Goal: Communication & Community: Answer question/provide support

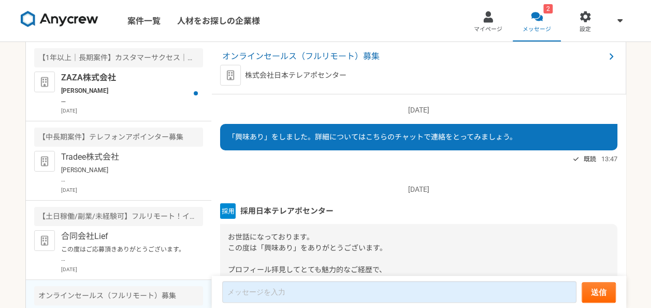
scroll to position [136, 0]
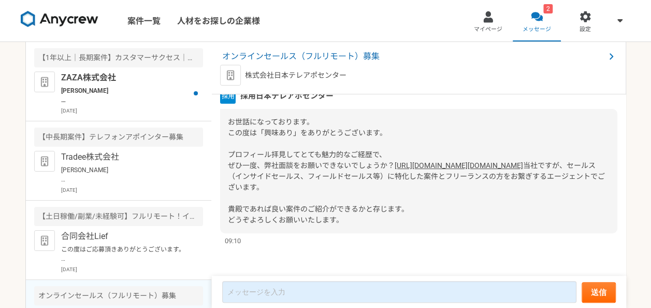
click at [169, 90] on p "[PERSON_NAME] お世話になっております。 ZAZA株式会社の[PERSON_NAME]でございます。 本日、下記日程にて面談のお時間を頂戴しており…" at bounding box center [125, 95] width 128 height 19
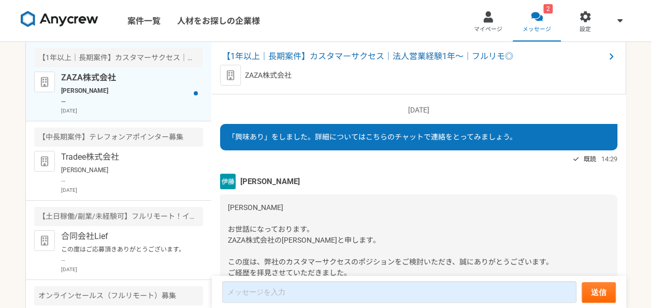
scroll to position [1001, 0]
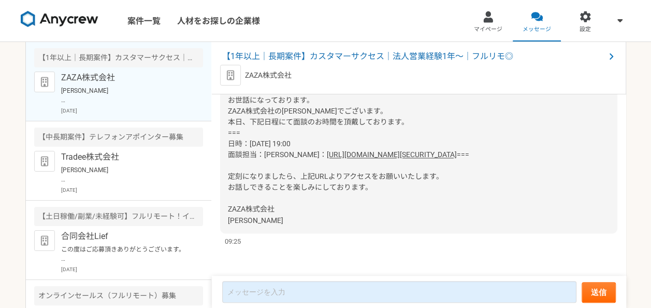
click at [341, 189] on span "=== 定刻になりましたら、上記URLよりアクセスをお願いいたします。 お話しできることを楽しみにしております。 ZAZA株式会社 [PERSON_NAME]" at bounding box center [348, 187] width 241 height 74
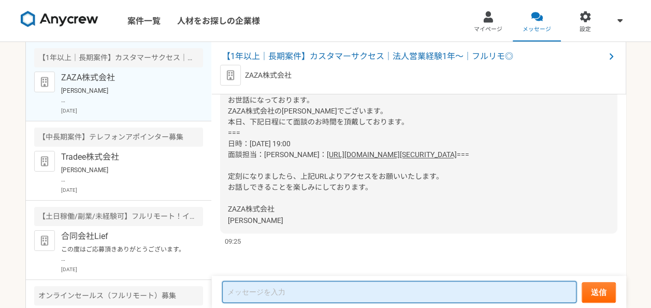
click at [289, 292] on textarea at bounding box center [399, 292] width 354 height 22
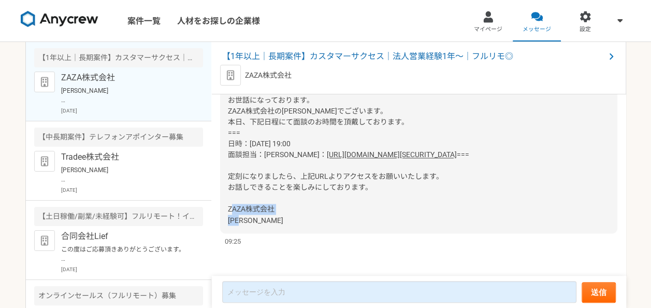
drag, startPoint x: 246, startPoint y: 218, endPoint x: 227, endPoint y: 209, distance: 20.9
click at [227, 209] on div "[PERSON_NAME] お世話になっております。 ZAZA株式会社の[PERSON_NAME]でございます。 本日、下記日程にて面談のお時間を頂戴しており…" at bounding box center [418, 149] width 397 height 168
copy span "ZAZA株式会社 [PERSON_NAME]"
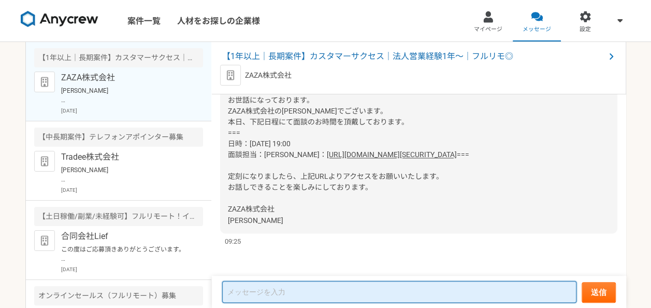
click at [255, 297] on textarea at bounding box center [399, 292] width 354 height 22
paste textarea "ZAZA株式会社 [PERSON_NAME]"
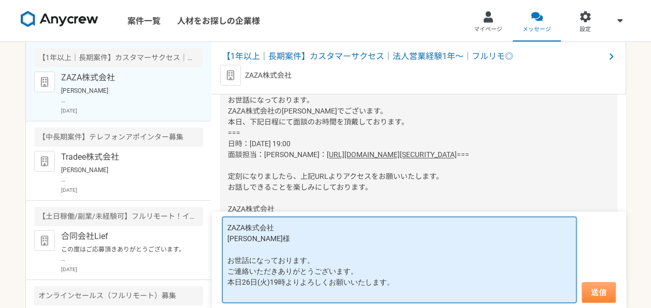
type textarea "ZAZA株式会社 [PERSON_NAME]様 お世話になっております。 ご連絡いただきありがとうございます。 本日26日(火)19時よりよろしくお願いいたし…"
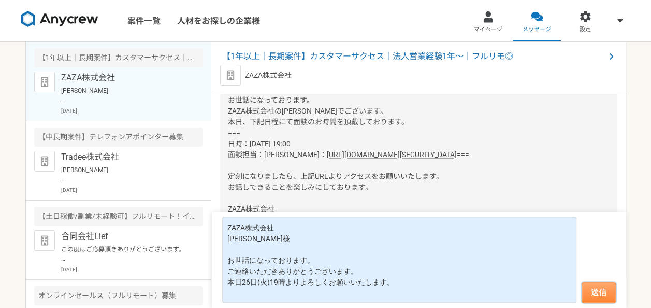
click at [590, 289] on button "送信" at bounding box center [599, 292] width 34 height 21
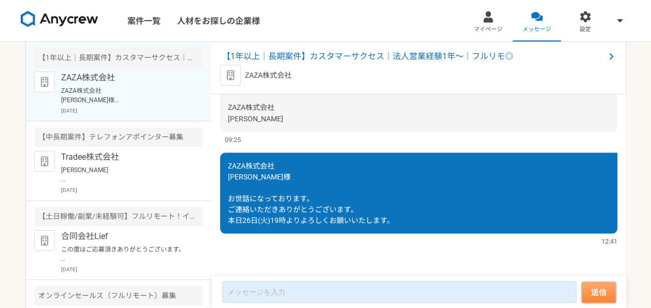
scroll to position [1103, 0]
